Goal: Information Seeking & Learning: Learn about a topic

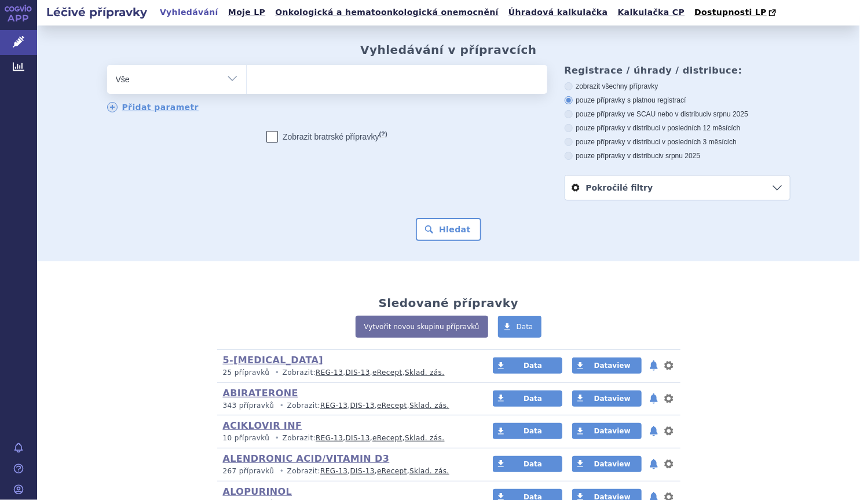
click at [235, 68] on select "Vše Přípravek/SUKL kód MAH VPOIS ATC/Aktivní látka Léková forma Síla" at bounding box center [176, 78] width 139 height 26
click at [107, 65] on select "Vše Přípravek/SUKL kód MAH VPOIS ATC/Aktivní látka Léková forma Síla" at bounding box center [176, 78] width 139 height 26
click at [203, 94] on div "odstranit Vše Přípravek/SUKL kód MAH VPOIS ATC/Aktivní látka" at bounding box center [327, 79] width 440 height 29
click at [200, 85] on select "Vše Přípravek/SUKL kód MAH VPOIS ATC/Aktivní látka Léková forma Síla" at bounding box center [176, 78] width 139 height 26
click at [107, 65] on select "Vše Přípravek/SUKL kód MAH VPOIS ATC/Aktivní látka Léková forma Síla" at bounding box center [176, 78] width 139 height 26
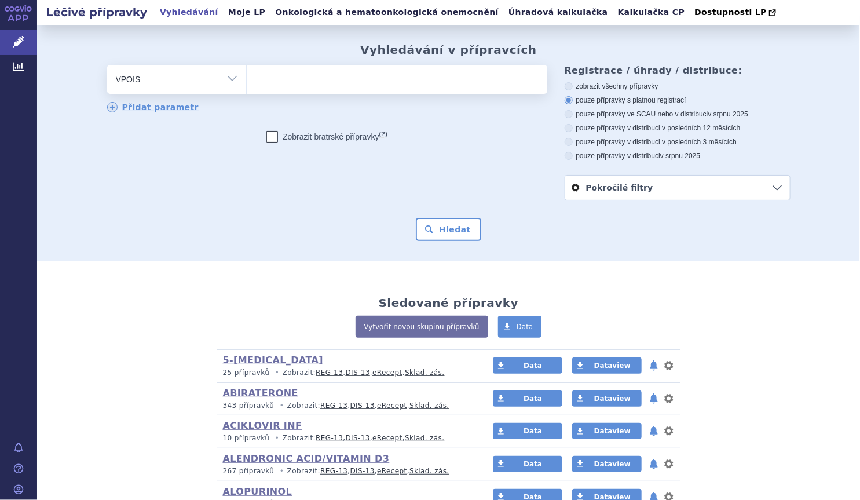
click at [181, 71] on select "Vše Přípravek/SUKL kód MAH VPOIS ATC/Aktivní látka Léková forma Síla" at bounding box center [176, 78] width 139 height 26
select select "filter-atc-group"
click at [107, 65] on select "Vše Přípravek/SUKL kód MAH VPOIS ATC/Aktivní látka Léková forma Síla" at bounding box center [176, 78] width 139 height 26
click at [390, 68] on ul at bounding box center [397, 77] width 301 height 24
click at [247, 68] on select at bounding box center [246, 78] width 1 height 29
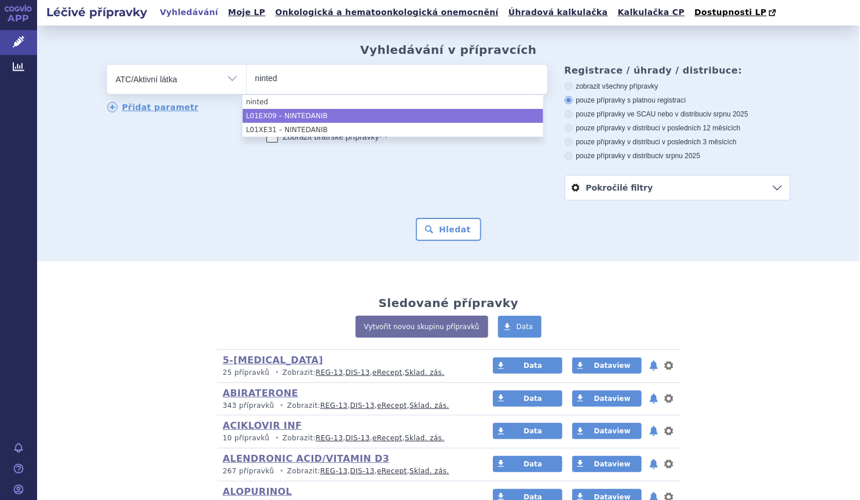
type input "ninted"
select select "L01EX09"
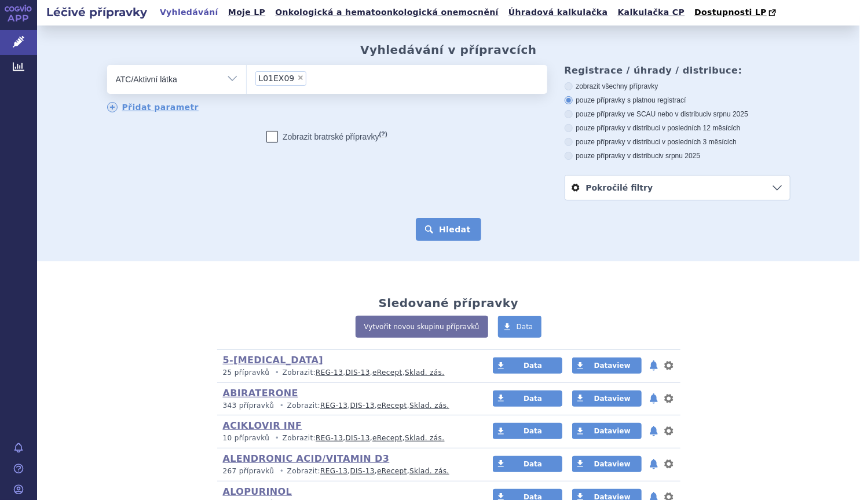
click at [429, 231] on button "Hledat" at bounding box center [448, 229] width 65 height 23
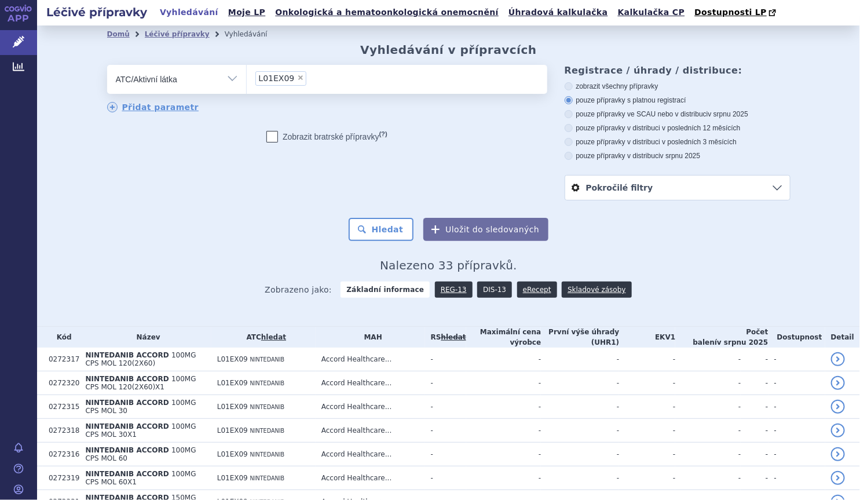
click at [492, 288] on link "DIS-13" at bounding box center [494, 290] width 35 height 16
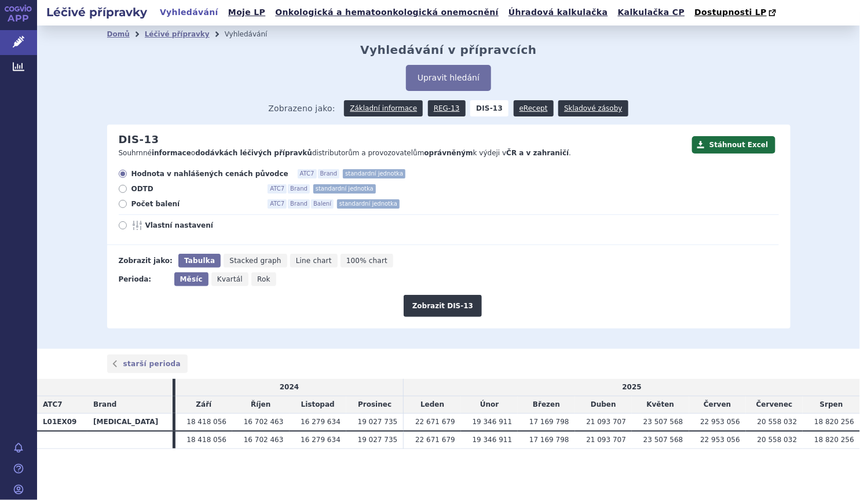
click at [144, 210] on div "Hodnota v nahlášených cenách původce ATC7 Brand standardní jednotka ODTD ATC7 B…" at bounding box center [443, 207] width 672 height 76
click at [157, 211] on div "Hodnota v nahlášených cenách původce ATC7 Brand standardní jednotka ODTD ATC7 B…" at bounding box center [443, 207] width 672 height 76
click at [149, 200] on span "Počet balení" at bounding box center [195, 203] width 127 height 9
click at [127, 202] on input "Počet balení ATC7 Brand Balení standardní jednotka" at bounding box center [124, 206] width 8 height 8
radio input "true"
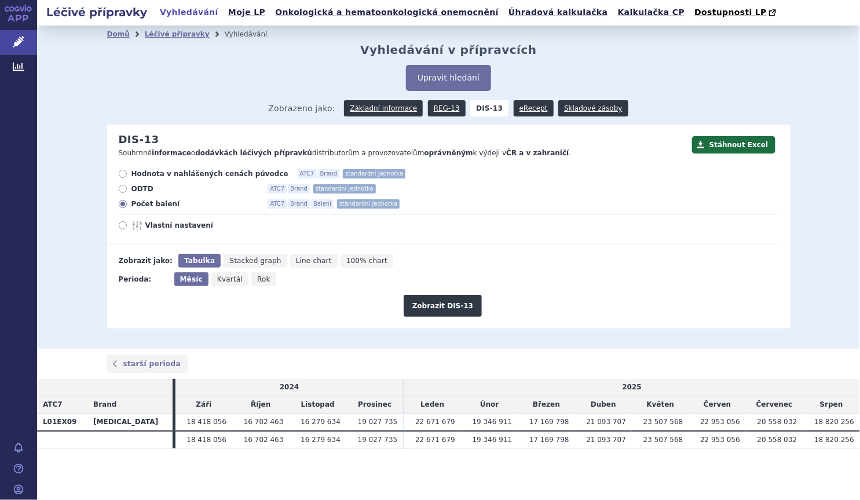
click at [272, 288] on div "Zobrazit DIS-13" at bounding box center [443, 301] width 672 height 31
click at [257, 282] on span "Rok" at bounding box center [263, 279] width 13 height 8
click at [257, 280] on input "Rok" at bounding box center [255, 276] width 8 height 8
radio input "true"
click at [440, 305] on button "Zobrazit DIS-13" at bounding box center [443, 306] width 78 height 22
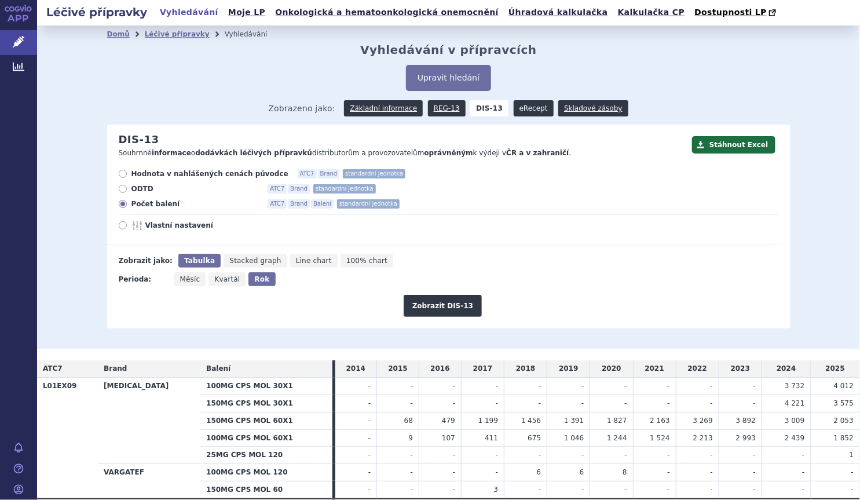
click at [519, 110] on link "eRecept" at bounding box center [534, 108] width 40 height 16
click at [379, 108] on link "Základní informace" at bounding box center [383, 108] width 79 height 16
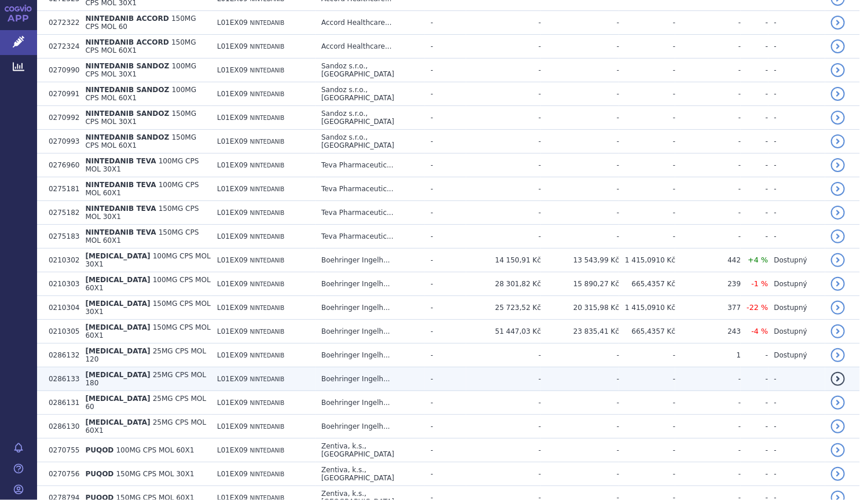
scroll to position [614, 0]
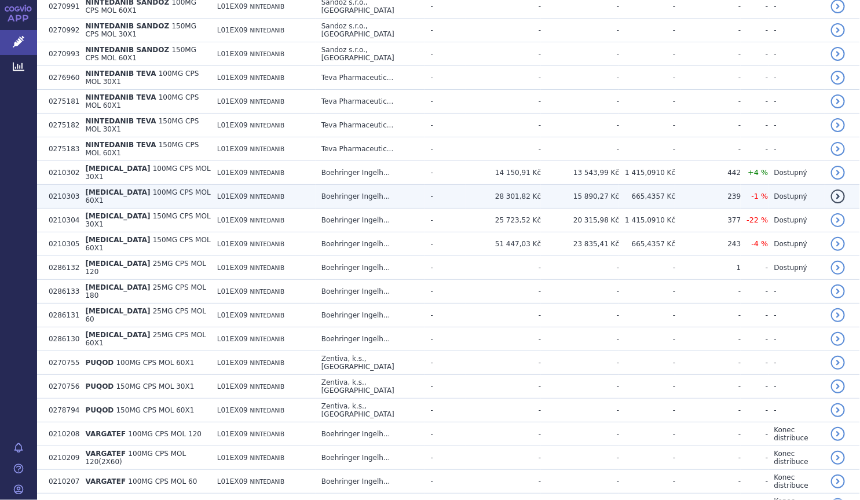
drag, startPoint x: 206, startPoint y: 154, endPoint x: 209, endPoint y: 148, distance: 6.8
click at [206, 185] on td "[MEDICAL_DATA] 100MG CPS MOL 60X1" at bounding box center [145, 197] width 132 height 24
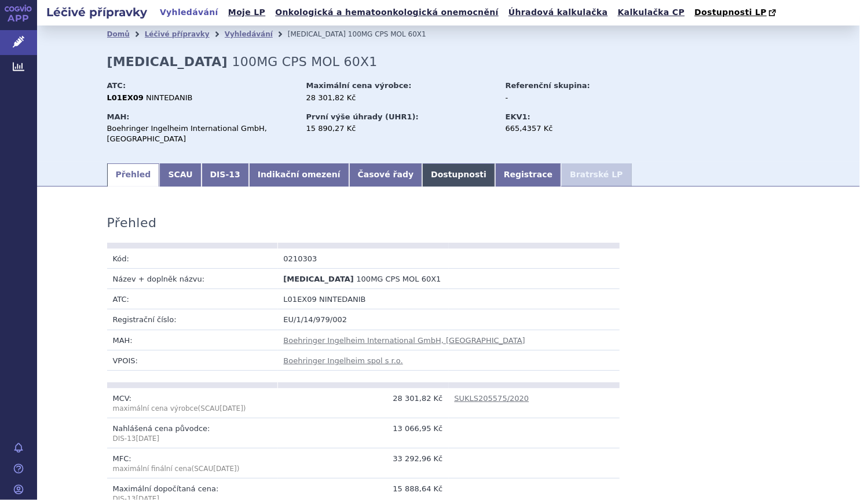
click at [422, 180] on link "Dostupnosti" at bounding box center [458, 174] width 73 height 23
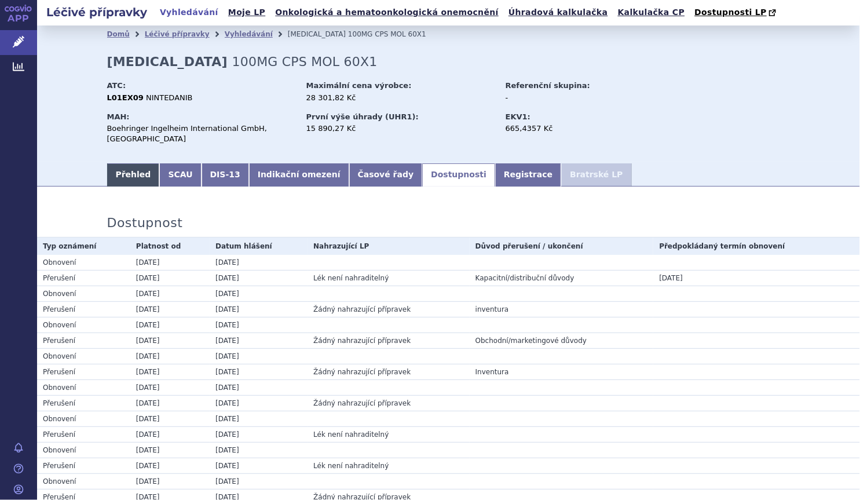
click at [138, 165] on link "Přehled" at bounding box center [133, 174] width 53 height 23
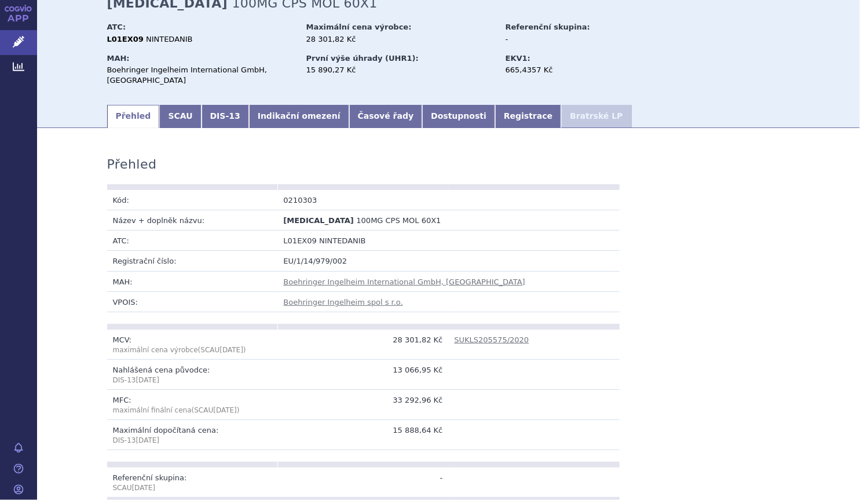
scroll to position [105, 0]
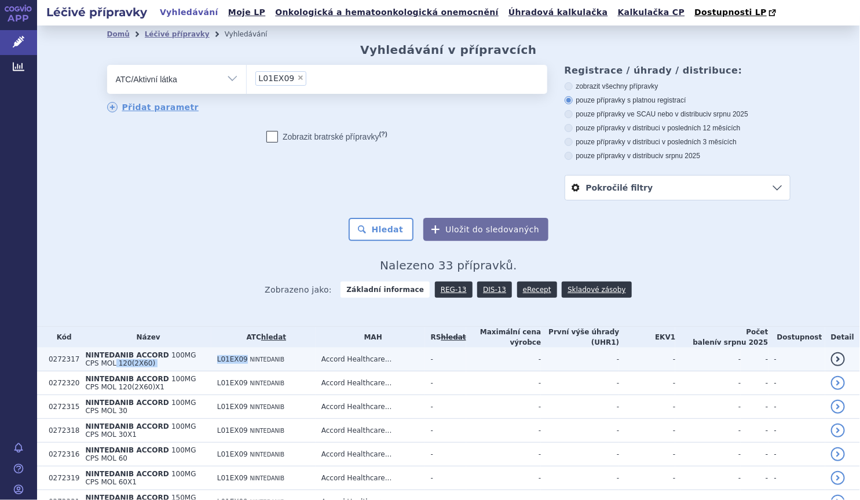
drag, startPoint x: 235, startPoint y: 354, endPoint x: 264, endPoint y: 358, distance: 29.2
click at [265, 359] on tr "0272317 NINTEDANIB ACCORD 100MG CPS MOL 120(2X60) L01EX09 NINTEDANIB Accord Hea…" at bounding box center [448, 360] width 823 height 24
click at [248, 358] on span "L01EX09" at bounding box center [232, 359] width 31 height 8
drag, startPoint x: 266, startPoint y: 360, endPoint x: 241, endPoint y: 357, distance: 25.0
click at [241, 357] on td "L01EX09 NINTEDANIB" at bounding box center [263, 360] width 104 height 24
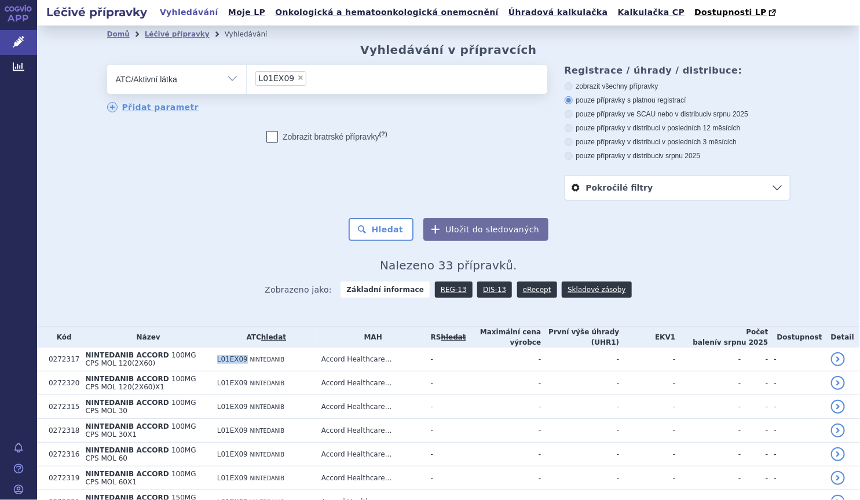
copy span "L01EX09"
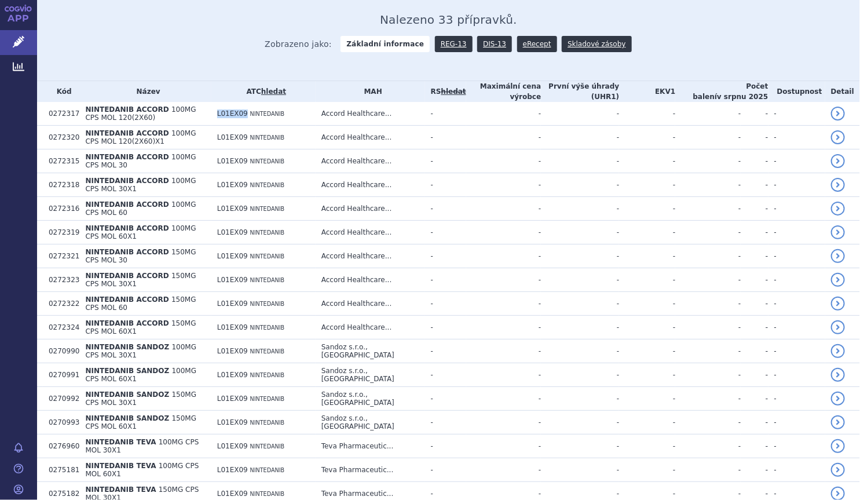
scroll to position [35, 0]
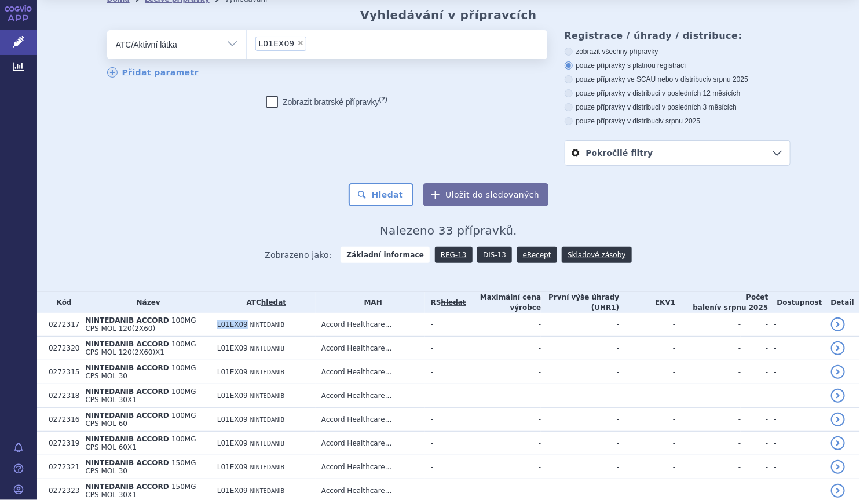
click at [480, 258] on link "DIS-13" at bounding box center [494, 255] width 35 height 16
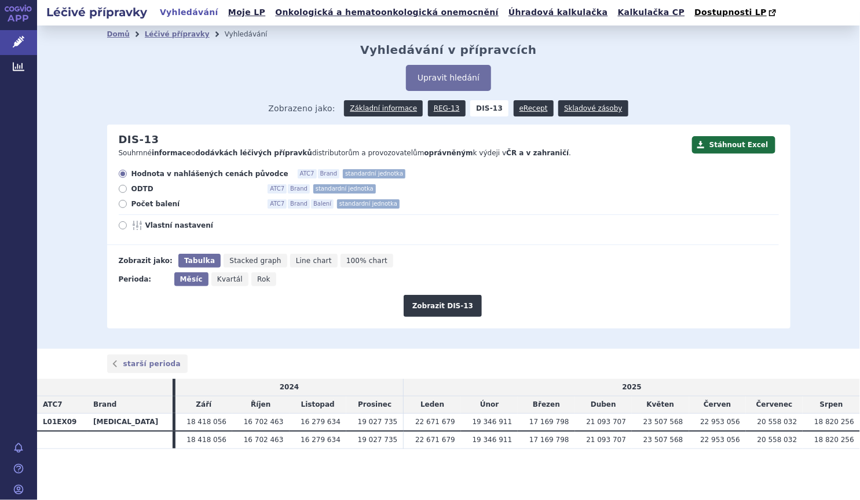
click at [163, 203] on span "Počet balení" at bounding box center [195, 203] width 127 height 9
click at [127, 203] on input "Počet balení ATC7 Brand Balení standardní jednotka" at bounding box center [124, 206] width 8 height 8
radio input "true"
click at [463, 305] on button "Zobrazit DIS-13" at bounding box center [443, 306] width 78 height 22
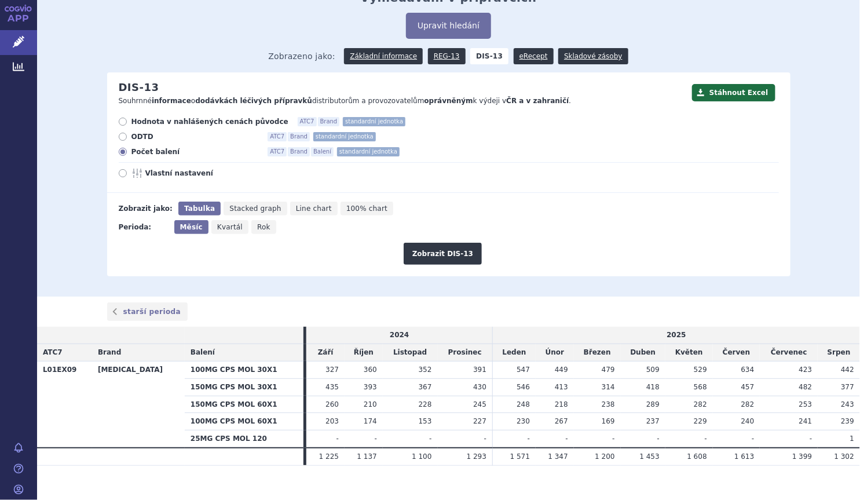
scroll to position [52, 0]
click at [257, 228] on span "Rok" at bounding box center [263, 227] width 13 height 8
click at [254, 228] on input "Rok" at bounding box center [255, 224] width 8 height 8
radio input "true"
click at [429, 248] on button "Zobrazit DIS-13" at bounding box center [443, 254] width 78 height 22
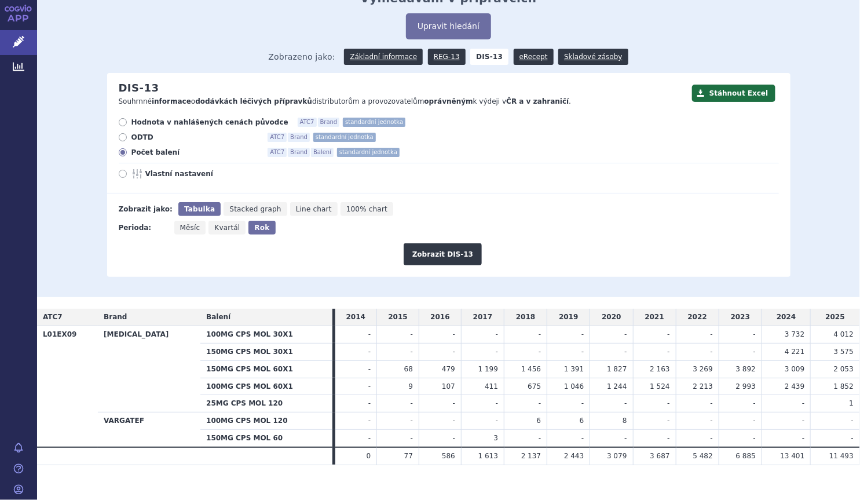
scroll to position [64, 0]
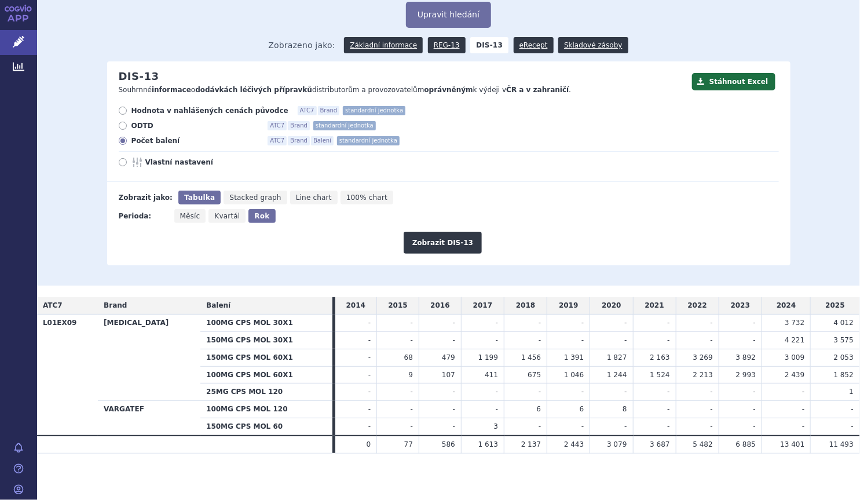
click at [191, 16] on div "Upravit hledání" at bounding box center [449, 15] width 684 height 26
click at [238, 41] on div "Zobrazeno jako: Základní informace REG-13 DIS-13 eRecept Skladové zásoby" at bounding box center [449, 45] width 684 height 34
click at [145, 35] on div "Zobrazeno jako: Základní informace REG-13 DIS-13 eRecept Skladové zásoby" at bounding box center [449, 45] width 684 height 34
click at [376, 49] on link "Základní informace" at bounding box center [383, 45] width 79 height 16
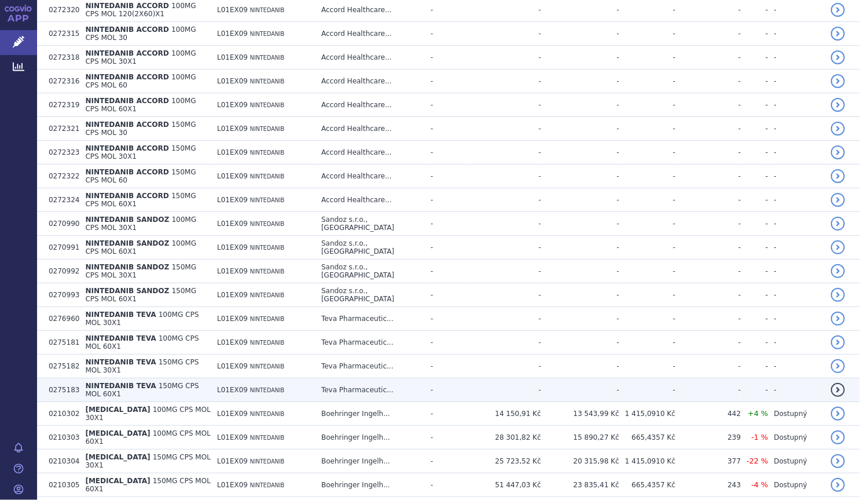
scroll to position [474, 0]
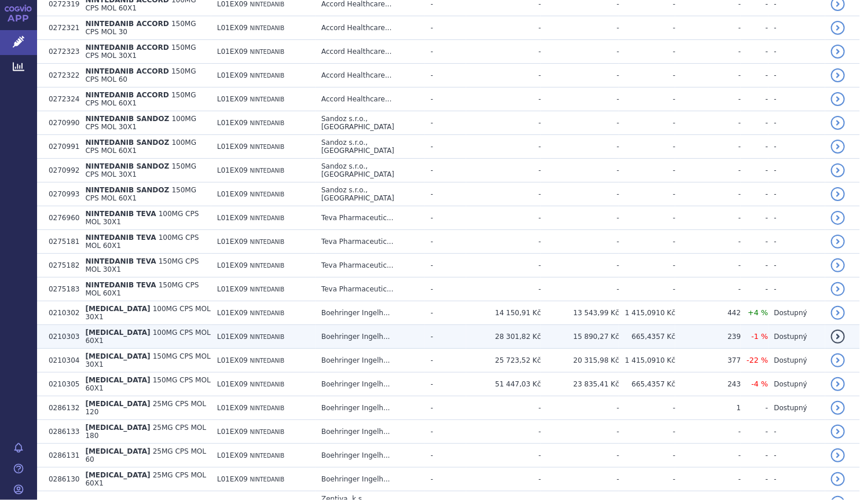
click at [211, 325] on td "OFEV 100MG CPS MOL 60X1" at bounding box center [145, 337] width 132 height 24
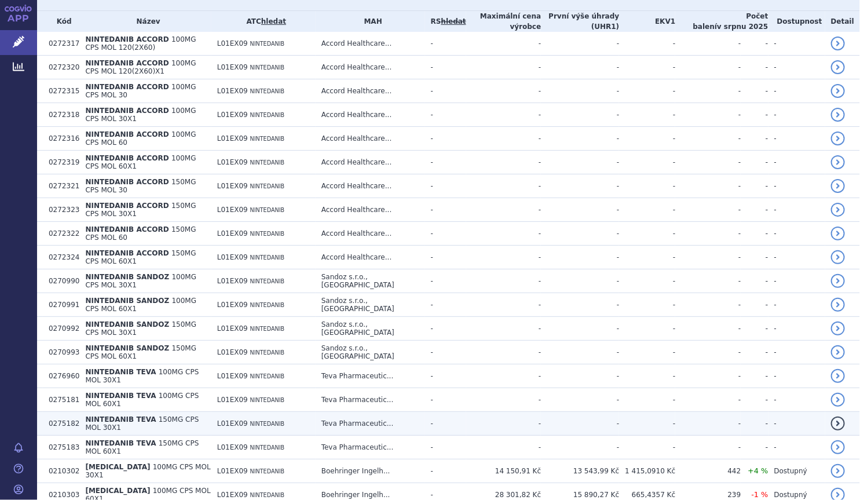
scroll to position [614, 0]
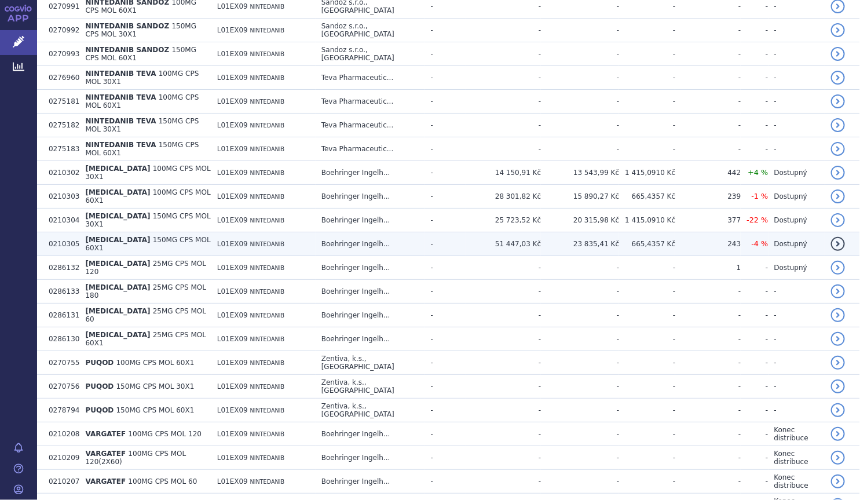
click at [480, 232] on td "51 447,03 Kč" at bounding box center [503, 244] width 75 height 24
